Goal: Task Accomplishment & Management: Use online tool/utility

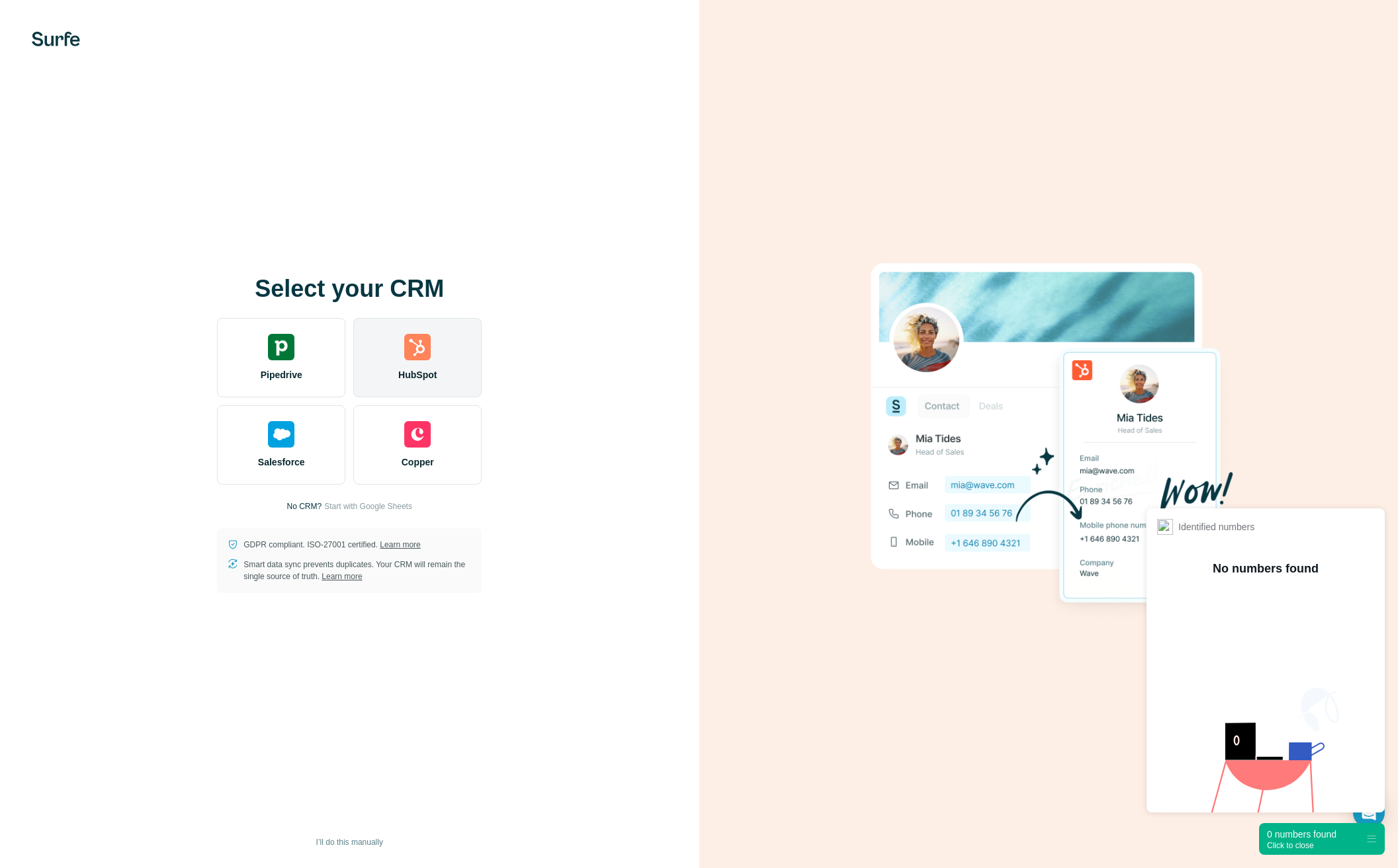
click at [392, 368] on div "HubSpot" at bounding box center [417, 358] width 128 height 79
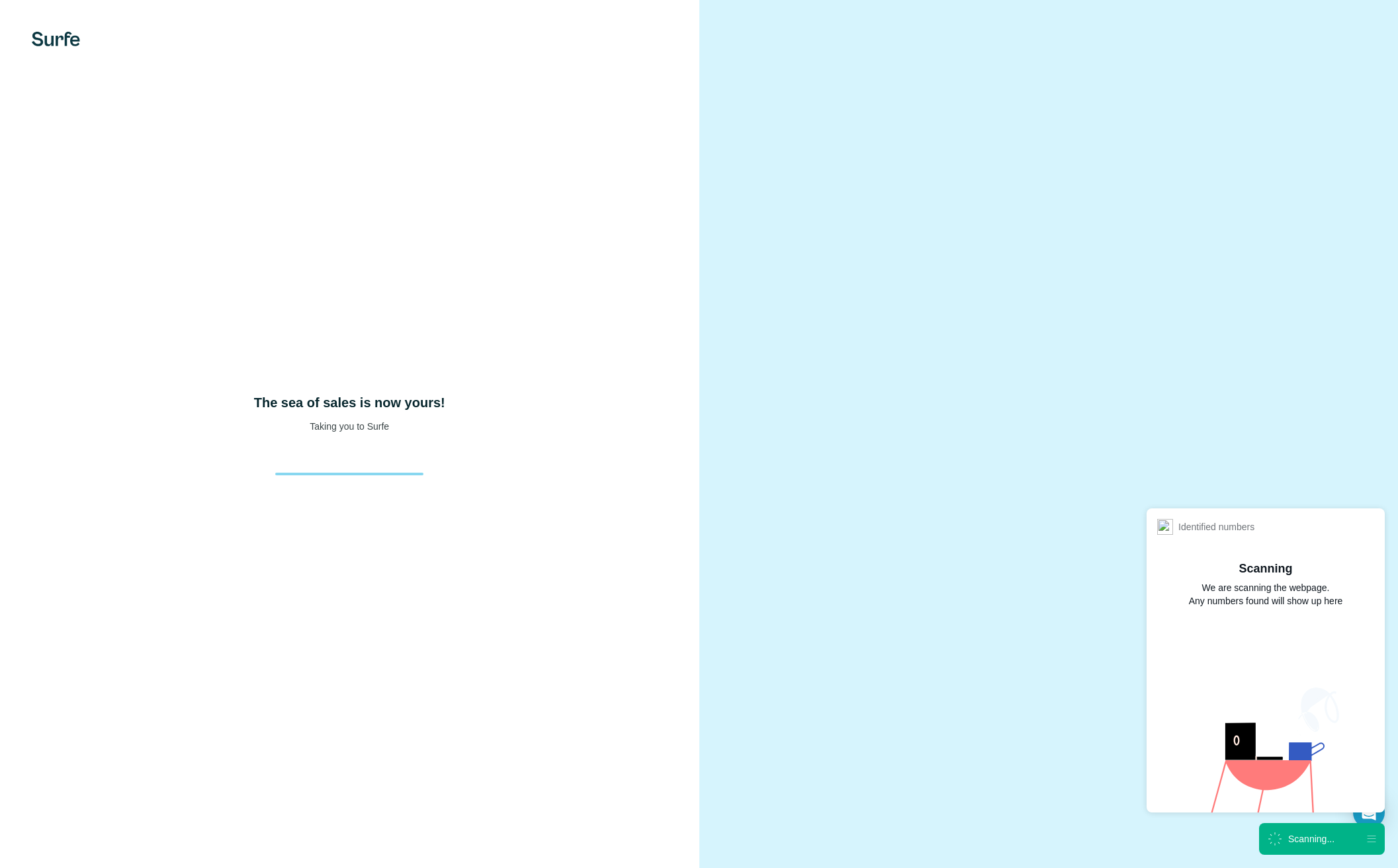
click at [1326, 124] on div at bounding box center [1048, 434] width 699 height 868
